Goal: Register for event/course

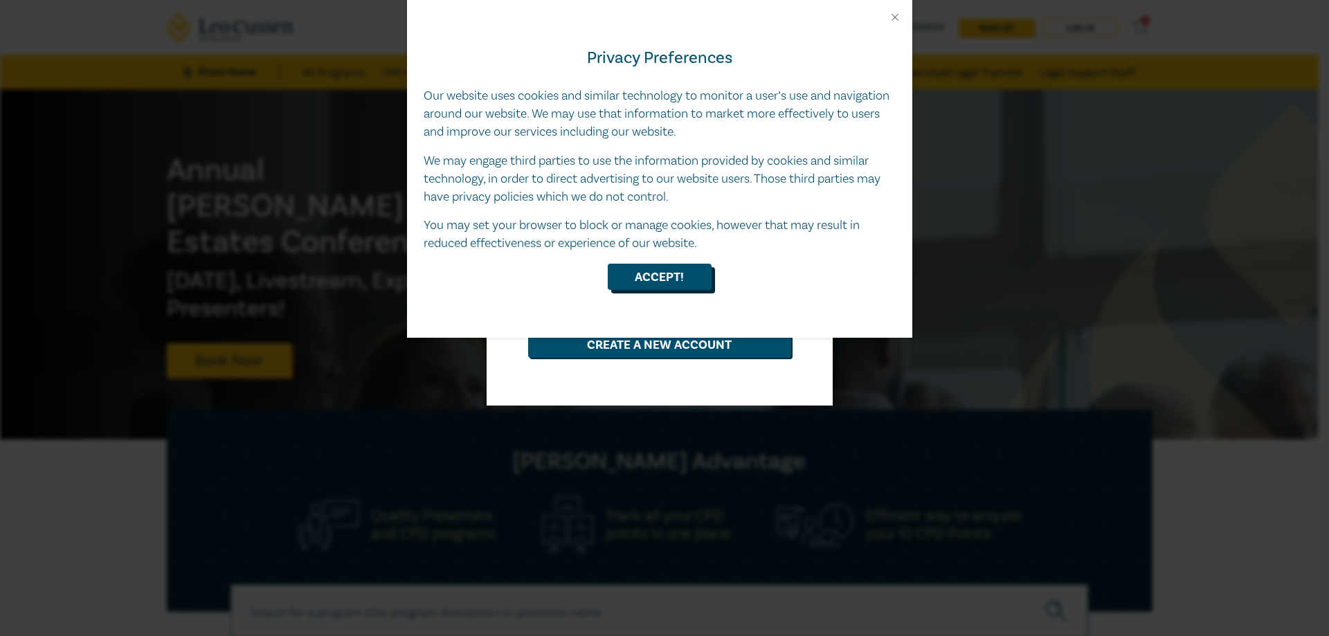
click at [668, 285] on button "Accept!" at bounding box center [660, 277] width 104 height 26
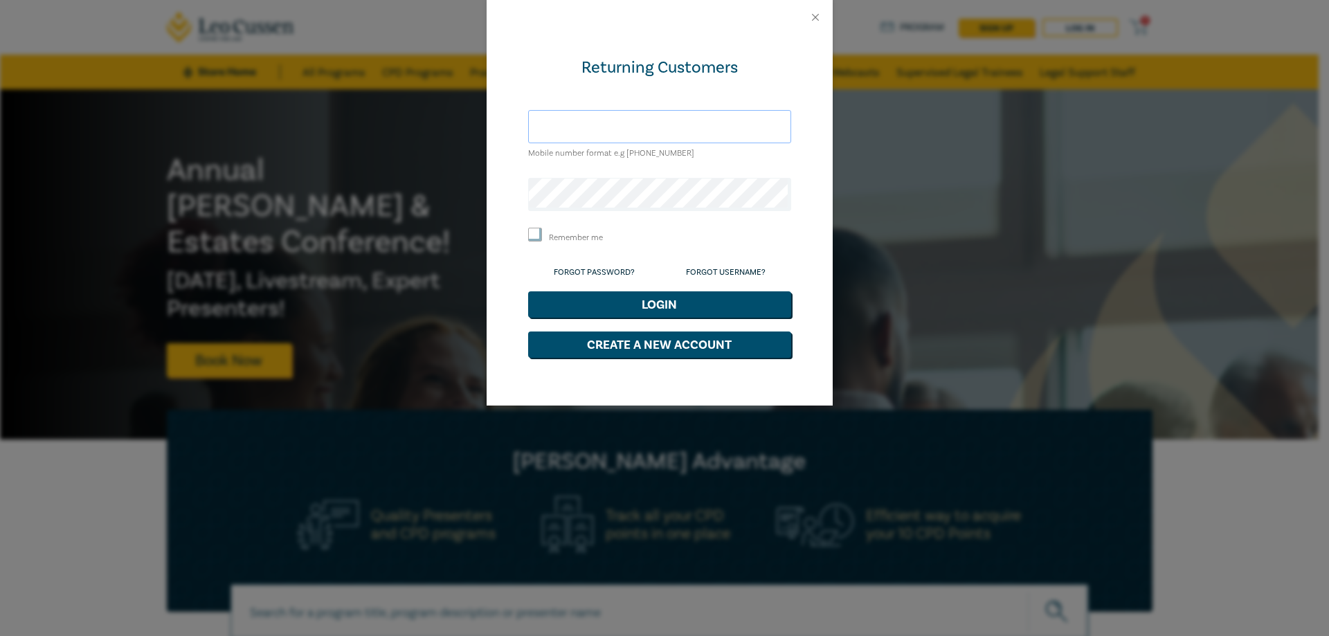
click at [655, 125] on input "text" at bounding box center [659, 126] width 263 height 33
click at [873, 181] on div "Returning Customers Mobile number format e.g +61 000000000 Remember me Forgot P…" at bounding box center [664, 318] width 1329 height 636
click at [812, 13] on button "Close" at bounding box center [815, 17] width 12 height 12
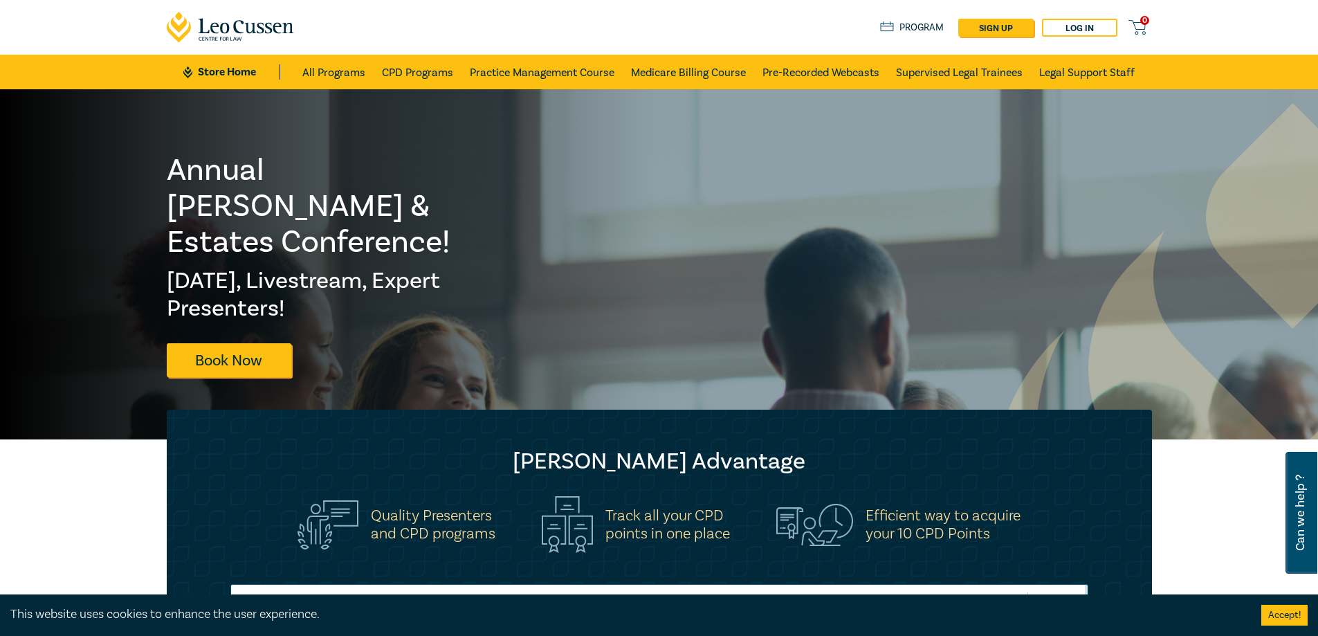
click at [312, 199] on h1 "Annual Wills & Estates Conference!" at bounding box center [322, 206] width 310 height 108
click at [1095, 27] on link "Log in" at bounding box center [1079, 28] width 75 height 18
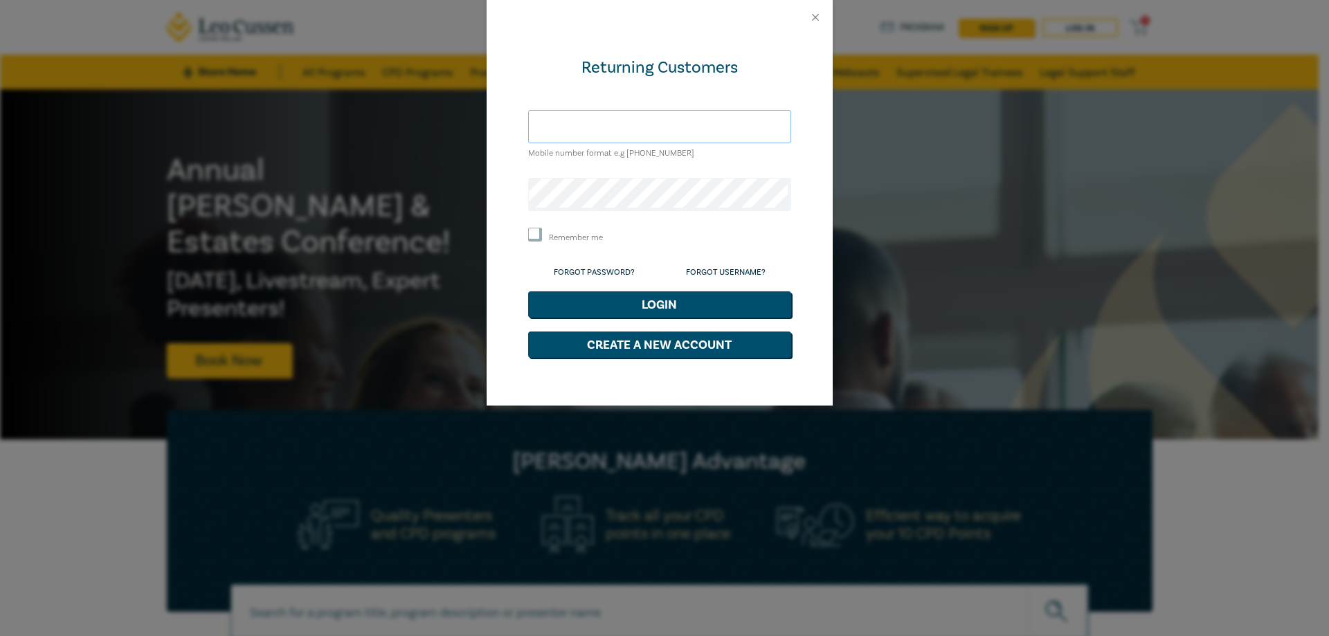
click at [619, 126] on input "text" at bounding box center [659, 126] width 263 height 33
click at [714, 125] on input "text" at bounding box center [659, 126] width 263 height 33
paste input "282098"
click at [629, 303] on button "Login" at bounding box center [659, 304] width 263 height 26
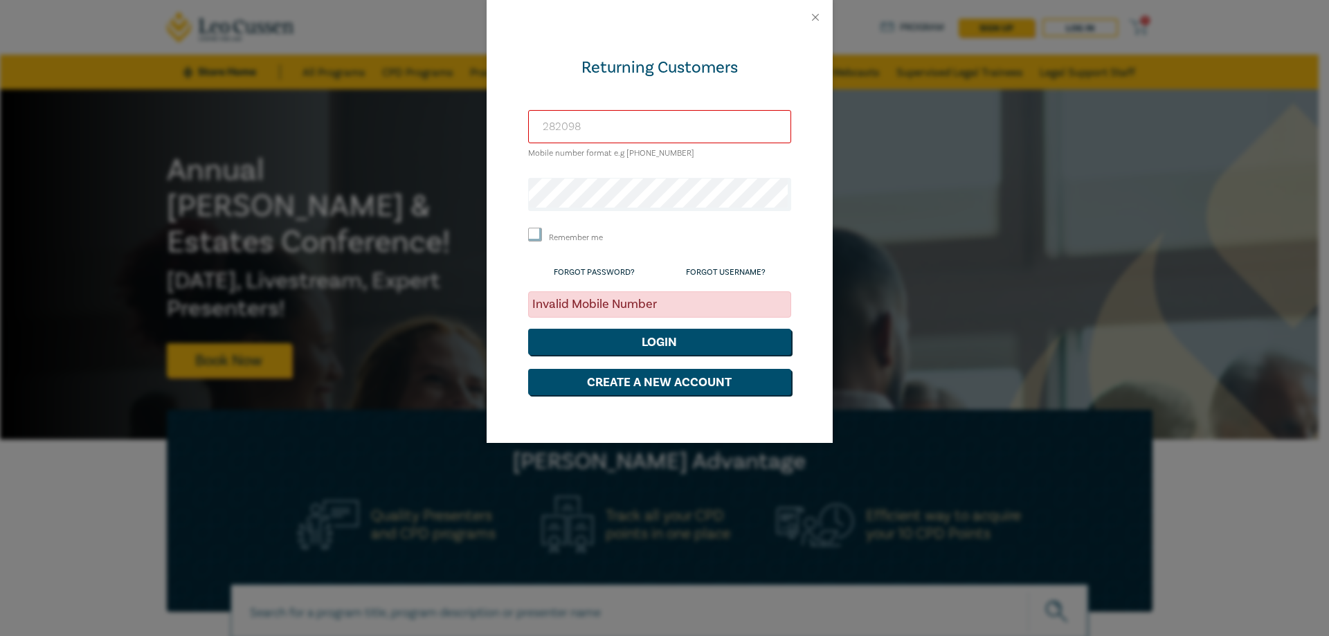
drag, startPoint x: 606, startPoint y: 129, endPoint x: 360, endPoint y: 122, distance: 246.5
click at [360, 122] on div "Returning Customers 282098 Mobile number format e.g +61 000000000 Remember me F…" at bounding box center [664, 318] width 1329 height 636
click at [680, 347] on button "Login" at bounding box center [659, 342] width 263 height 26
drag, startPoint x: 718, startPoint y: 128, endPoint x: 189, endPoint y: 112, distance: 528.9
click at [190, 113] on div "Returning Customers diana.lawrence@rnglawyers.com.au Mobile number format e.g +…" at bounding box center [664, 318] width 1329 height 636
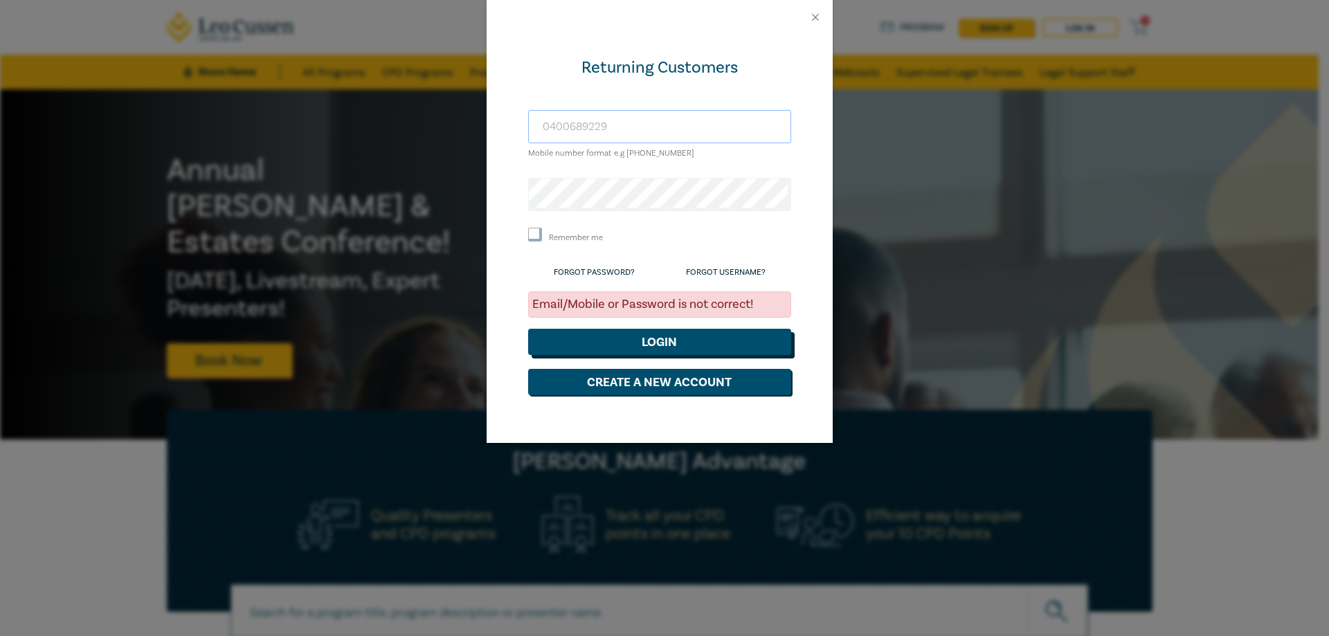
type input "0400689229"
click at [633, 335] on button "Login" at bounding box center [659, 342] width 263 height 26
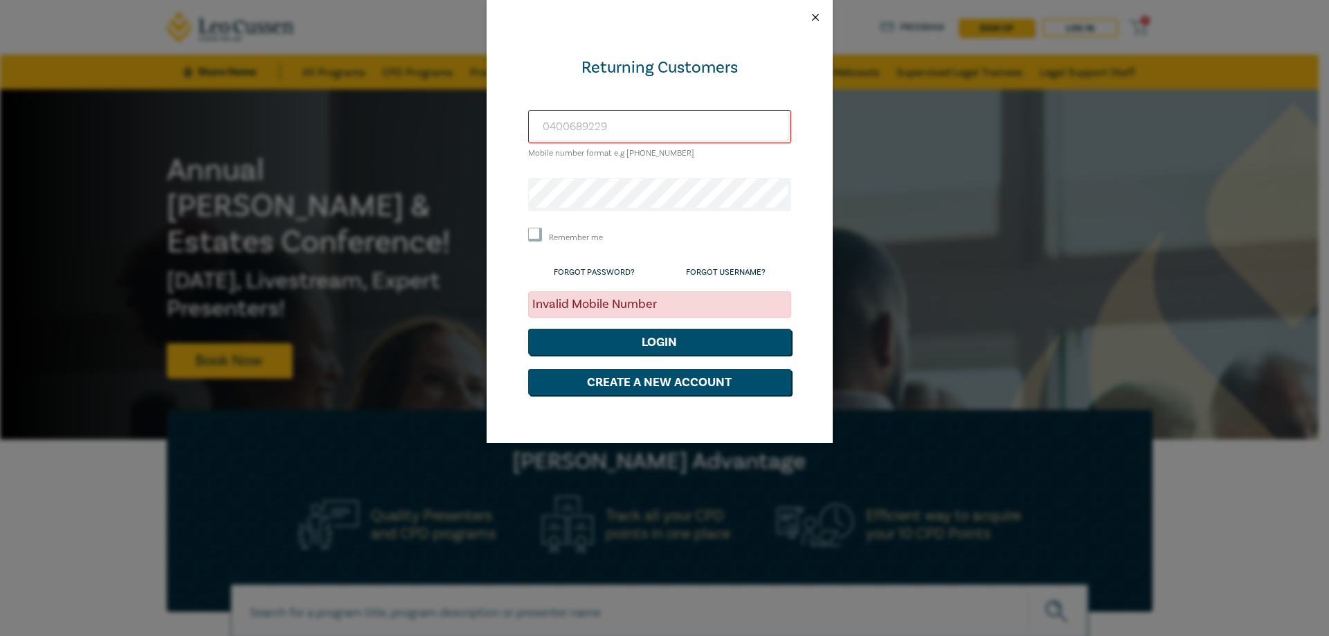
click at [819, 15] on button "Close" at bounding box center [815, 17] width 12 height 12
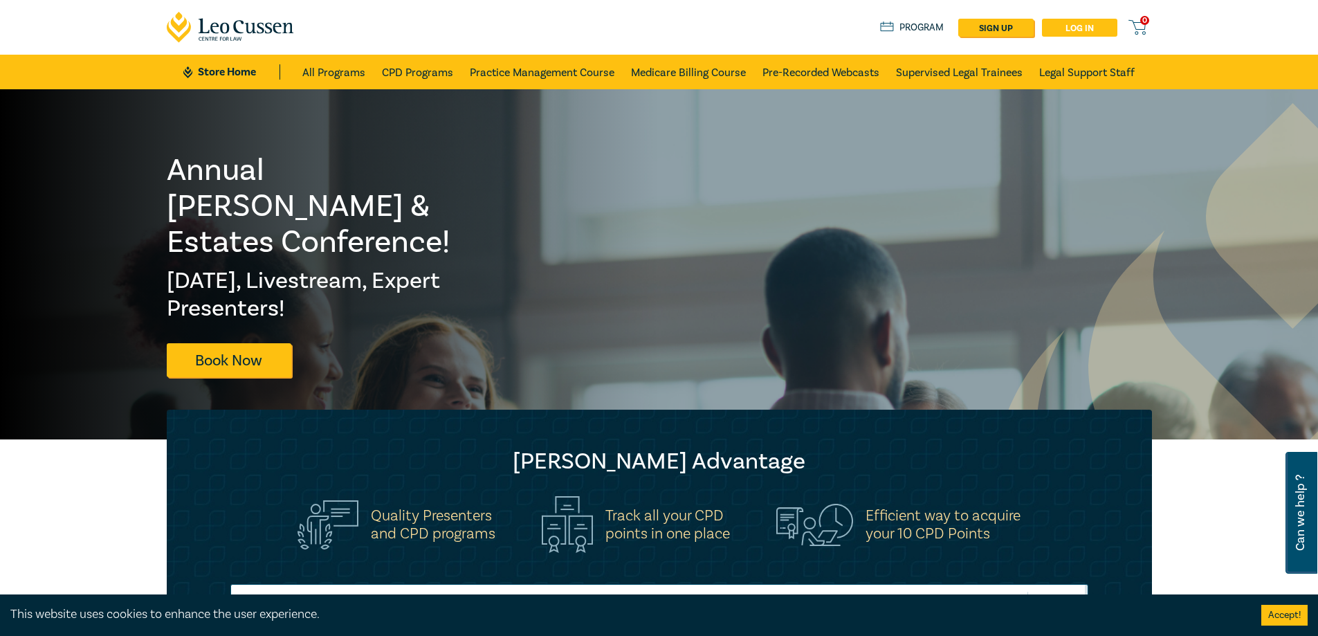
click at [1100, 24] on link "Log in" at bounding box center [1079, 28] width 75 height 18
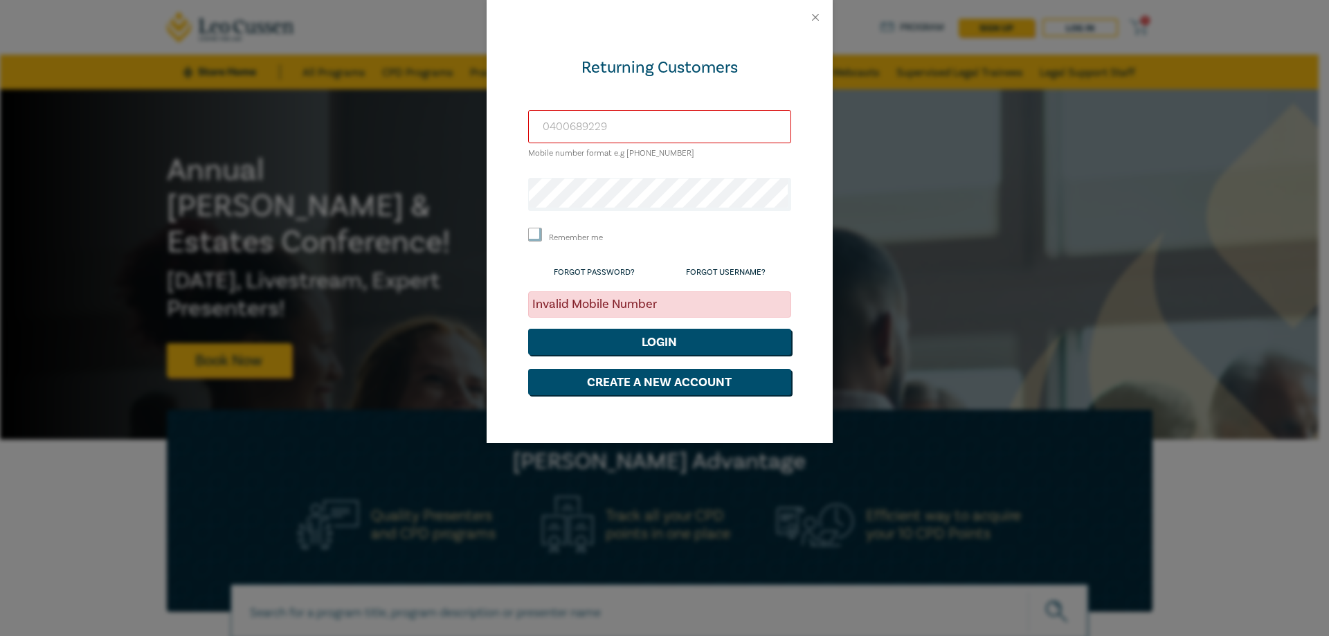
drag, startPoint x: 653, startPoint y: 122, endPoint x: -22, endPoint y: 101, distance: 675.7
click at [212, 179] on div "Returning Customers Mobile number format e.g +61 000000000 Remember me Forgot P…" at bounding box center [664, 318] width 1329 height 636
drag, startPoint x: 589, startPoint y: 131, endPoint x: 820, endPoint y: 114, distance: 231.8
click at [589, 131] on input "text" at bounding box center [659, 126] width 263 height 33
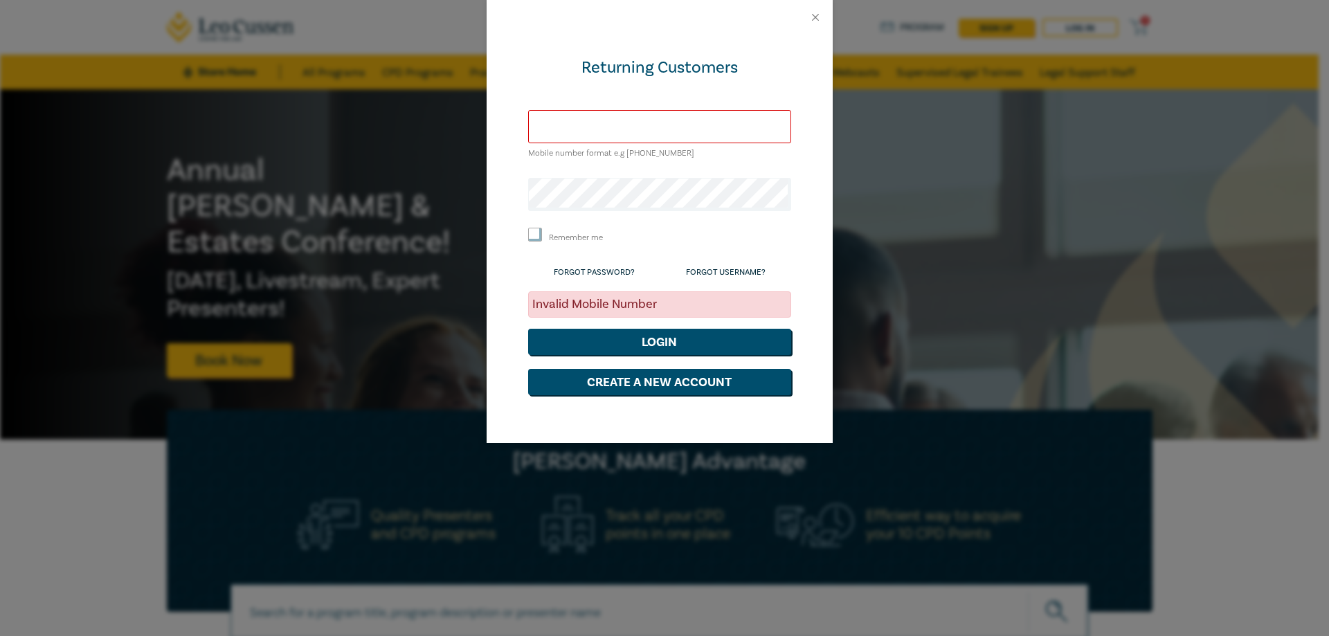
type input "6"
drag, startPoint x: 682, startPoint y: 149, endPoint x: 652, endPoint y: 153, distance: 30.6
click at [652, 153] on small "Mobile number format e.g +61 000000000" at bounding box center [611, 153] width 166 height 10
click at [606, 125] on input "+61" at bounding box center [659, 126] width 263 height 33
click at [703, 338] on button "Login" at bounding box center [659, 342] width 263 height 26
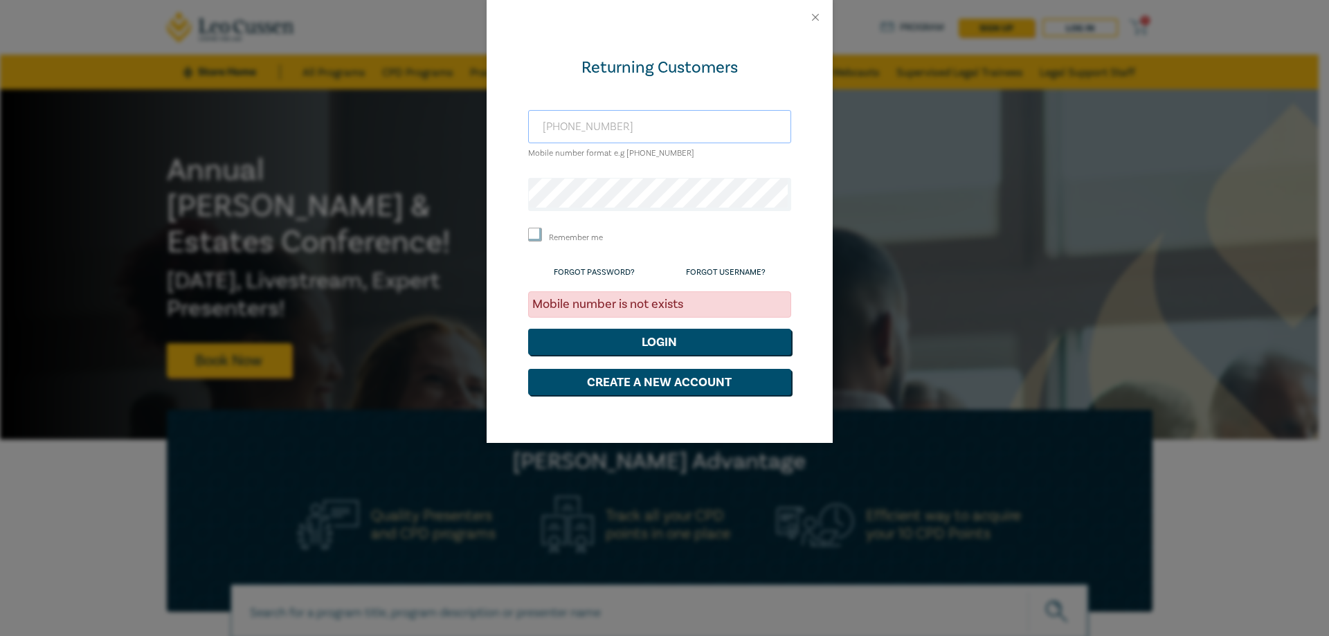
click at [560, 129] on input "+61400689229" at bounding box center [659, 126] width 263 height 33
type input "+61 400689229"
click at [686, 343] on button "Login" at bounding box center [659, 342] width 263 height 26
click at [815, 21] on button "Close" at bounding box center [815, 17] width 12 height 12
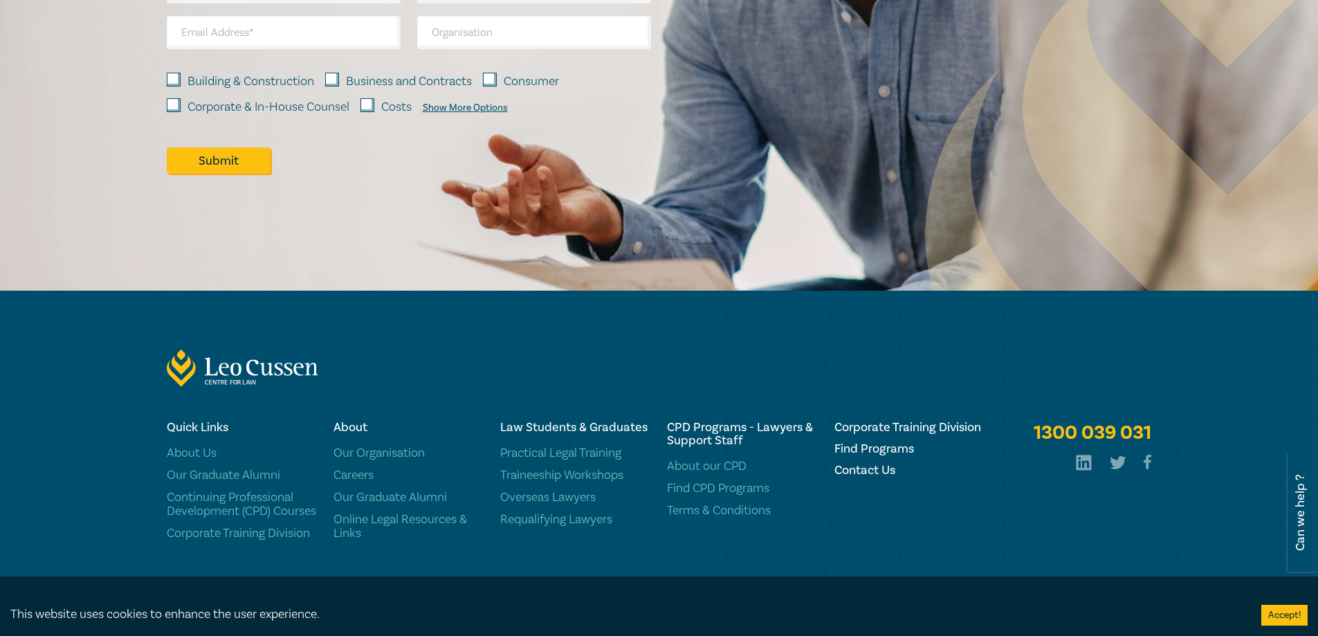
scroll to position [2001, 0]
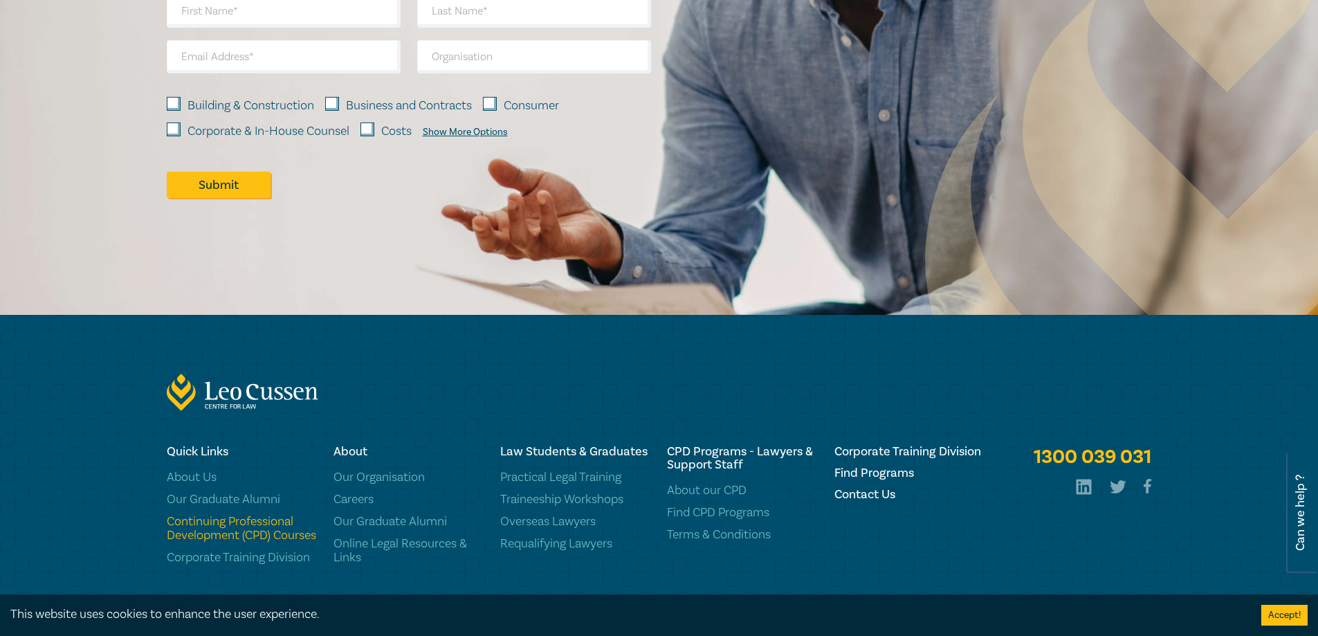
click at [210, 520] on link "Continuing Professional Development (CPD) Courses" at bounding box center [242, 529] width 150 height 28
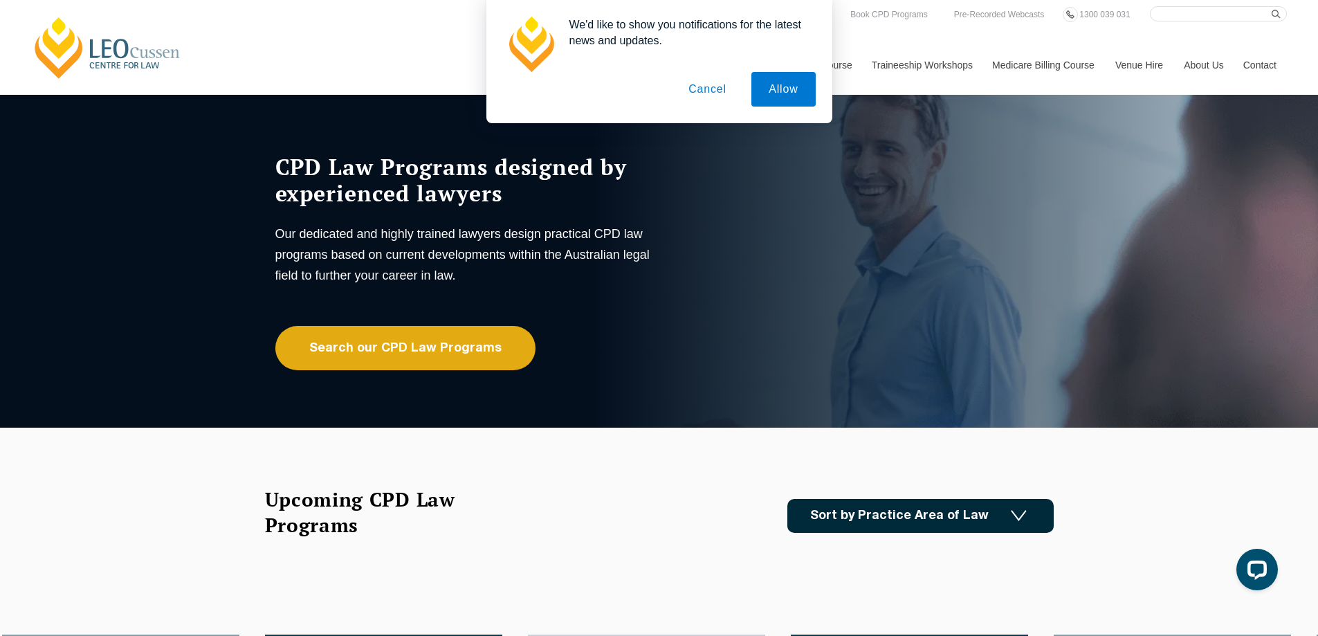
click at [720, 90] on button "Cancel" at bounding box center [707, 89] width 73 height 35
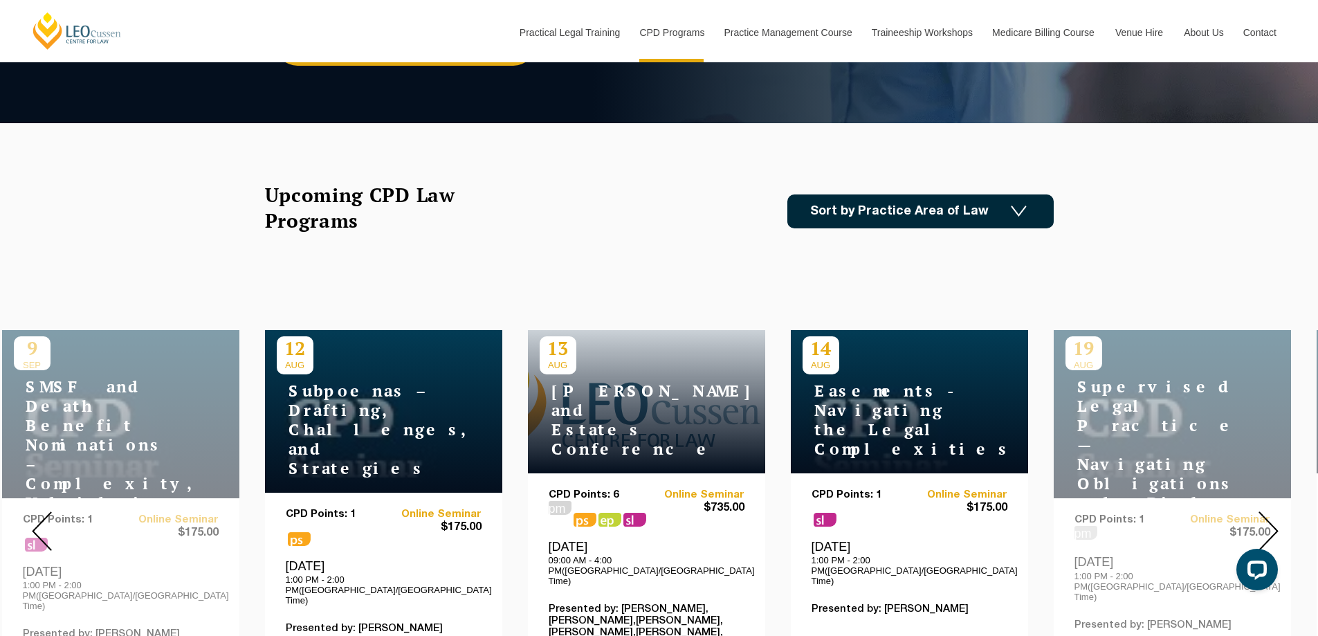
scroll to position [346, 0]
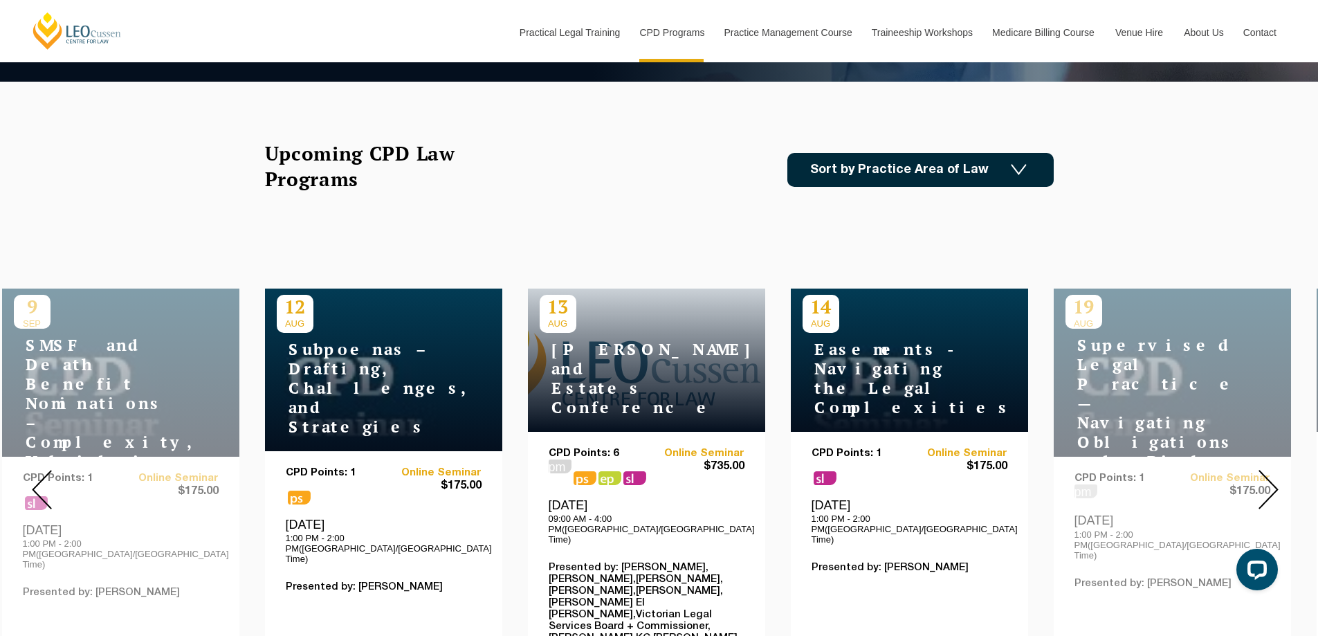
click at [579, 363] on h4 "[PERSON_NAME] and Estates Conference" at bounding box center [626, 379] width 173 height 78
click at [591, 448] on p "CPD Points: 6" at bounding box center [598, 454] width 98 height 12
click at [704, 448] on link "Online Seminar" at bounding box center [695, 454] width 98 height 12
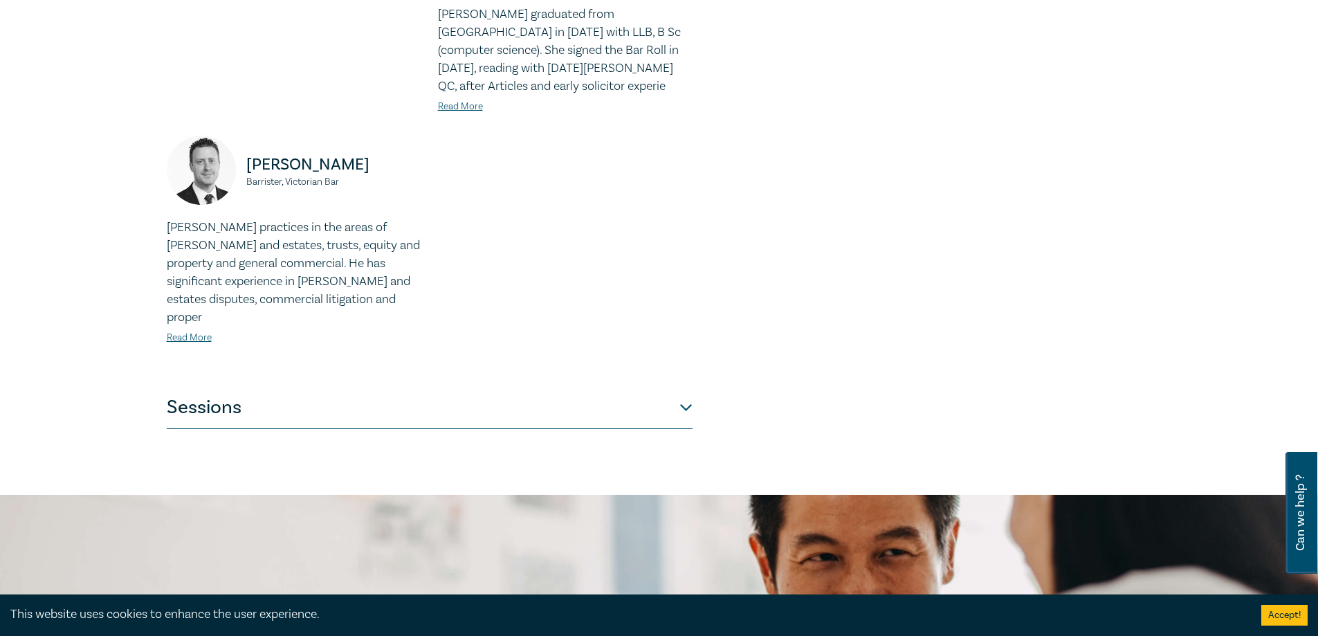
scroll to position [1246, 0]
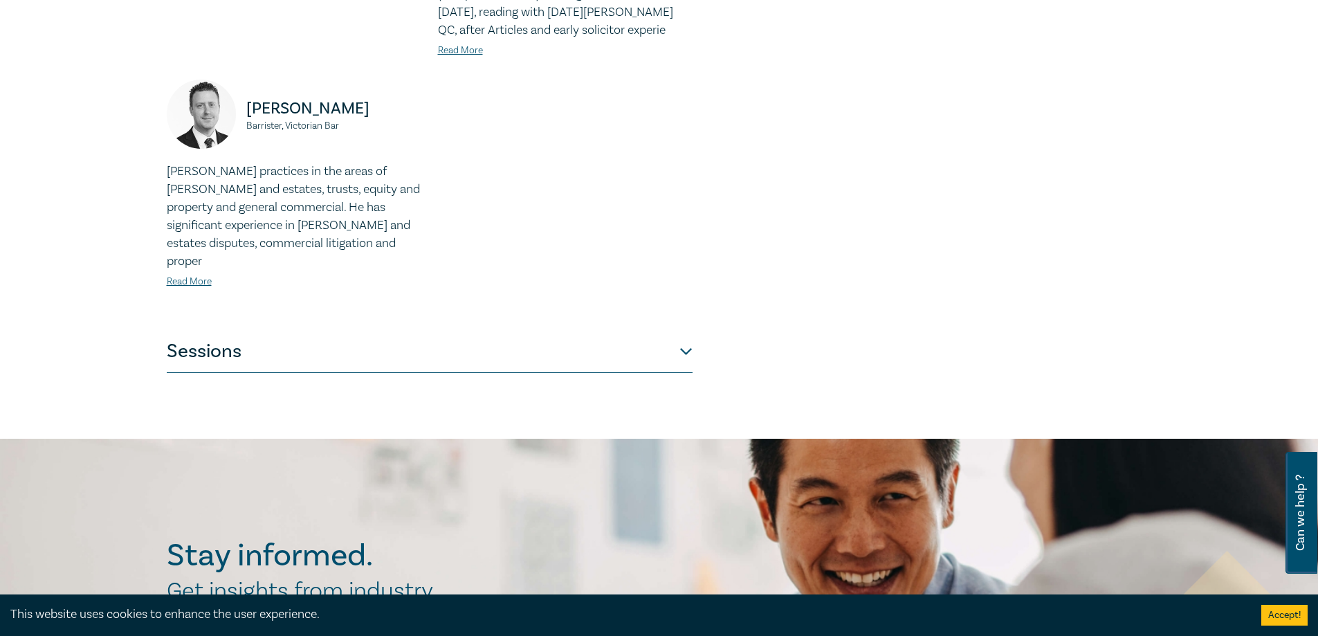
click at [680, 331] on button "Sessions" at bounding box center [430, 352] width 526 height 42
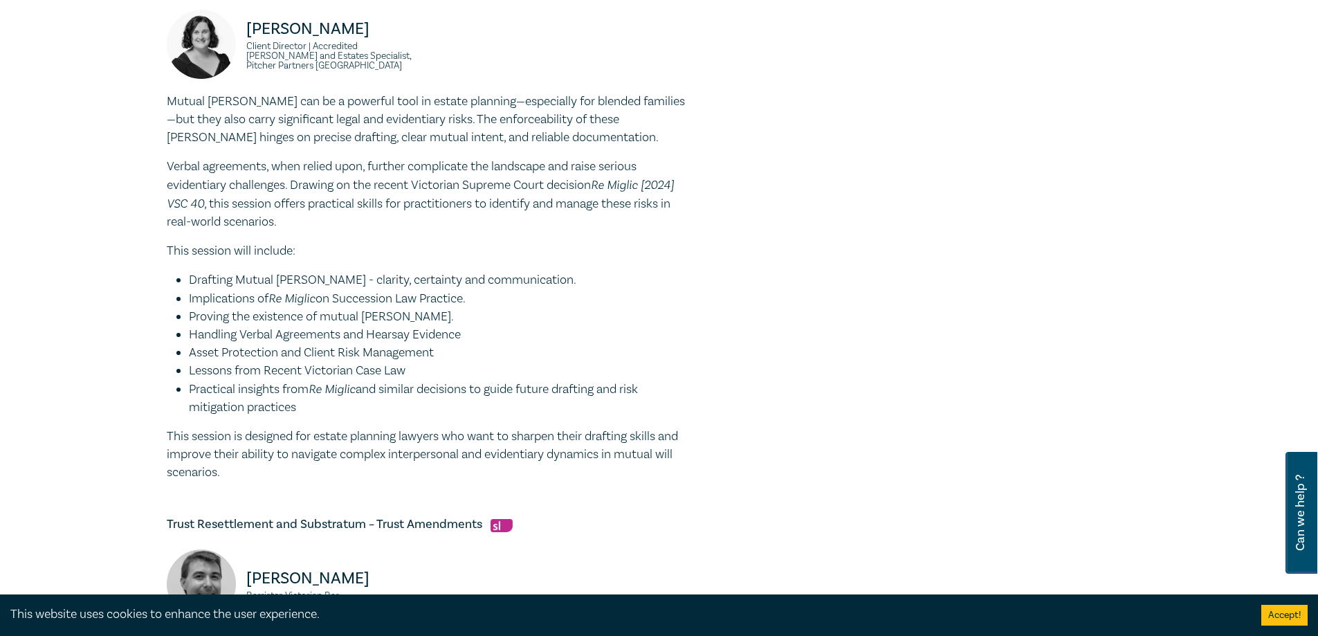
scroll to position [955, 0]
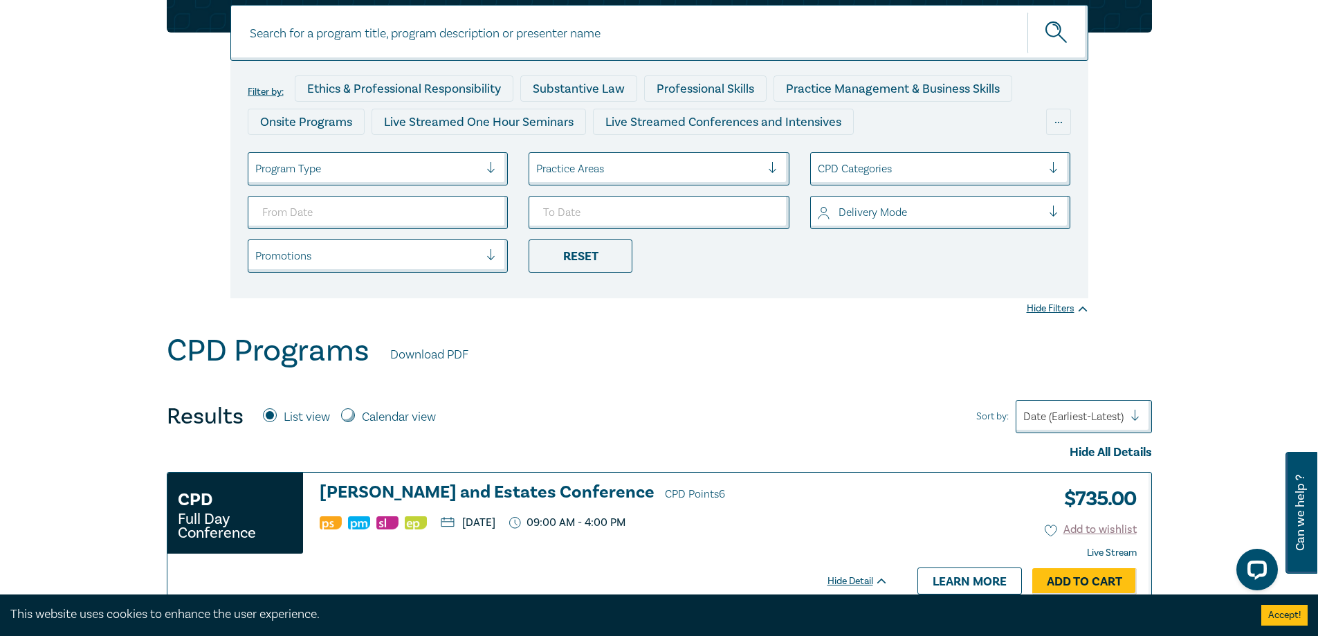
scroll to position [208, 0]
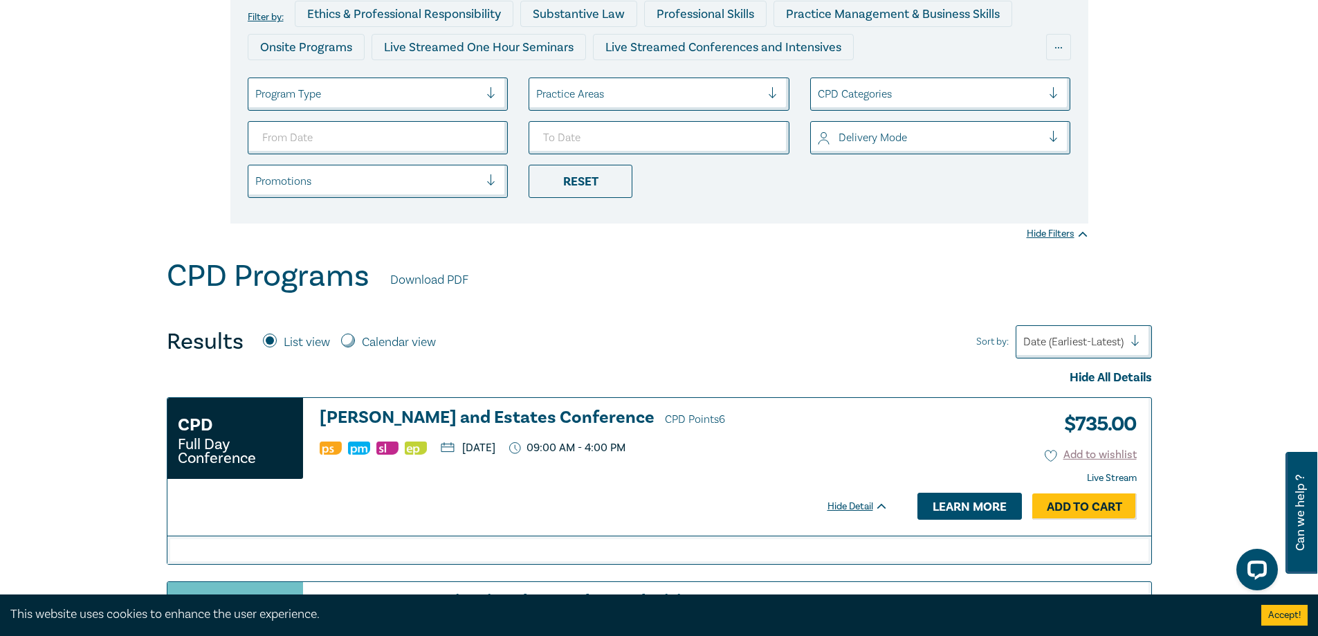
click at [962, 510] on link "Learn more" at bounding box center [970, 506] width 104 height 26
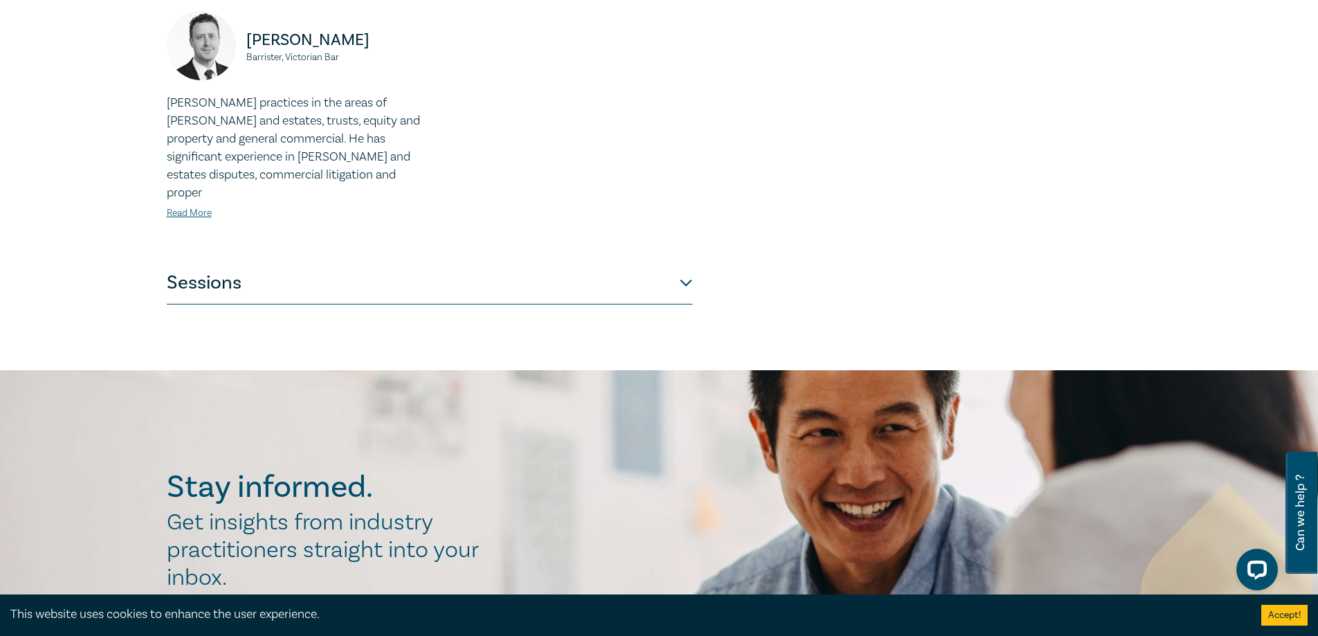
scroll to position [1315, 0]
click at [682, 262] on button "Sessions" at bounding box center [430, 283] width 526 height 42
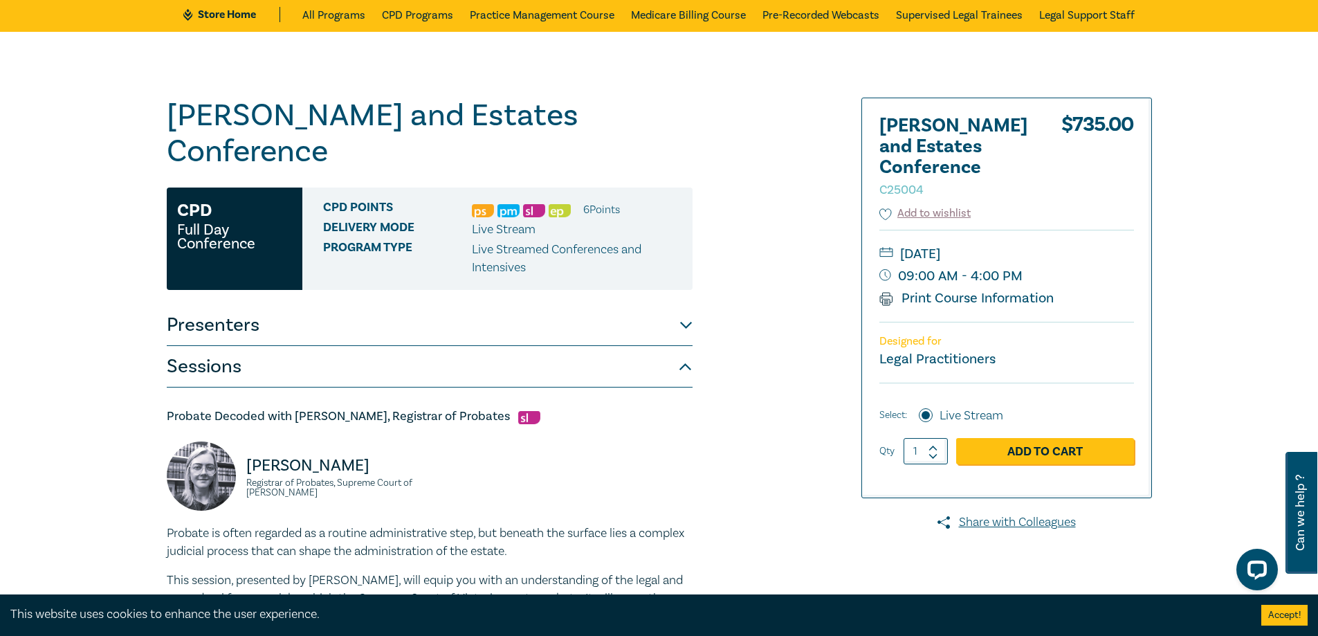
scroll to position [0, 0]
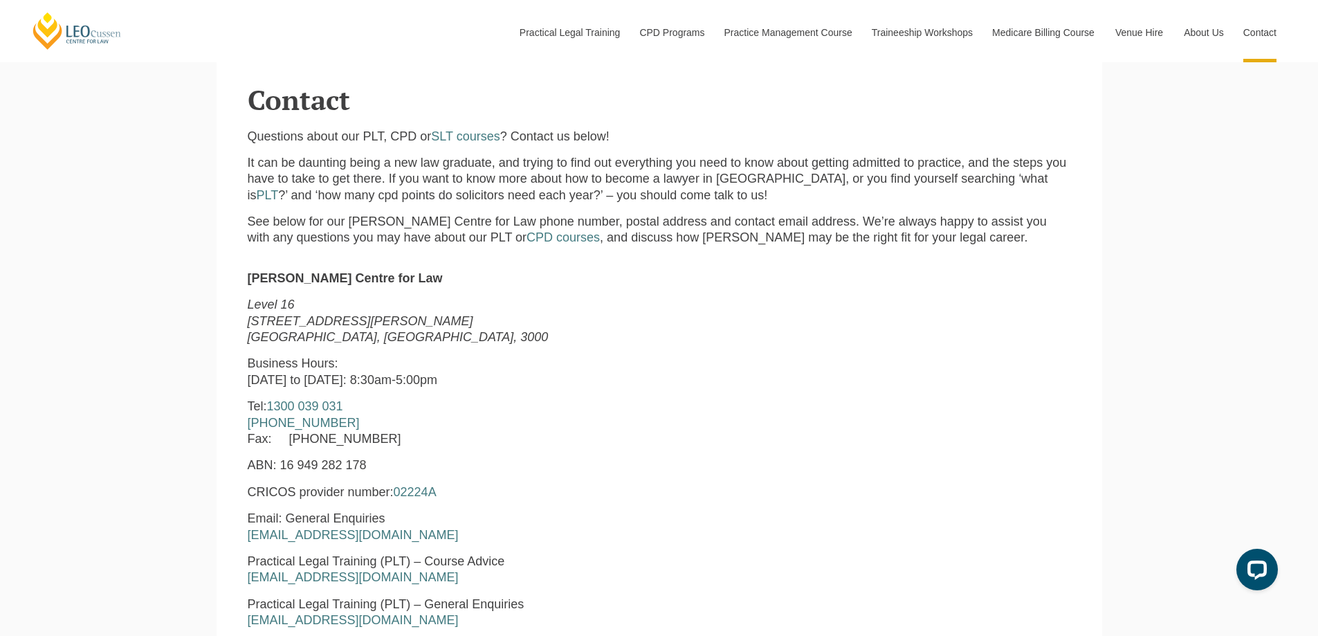
scroll to position [484, 0]
